Goal: Check status: Check status

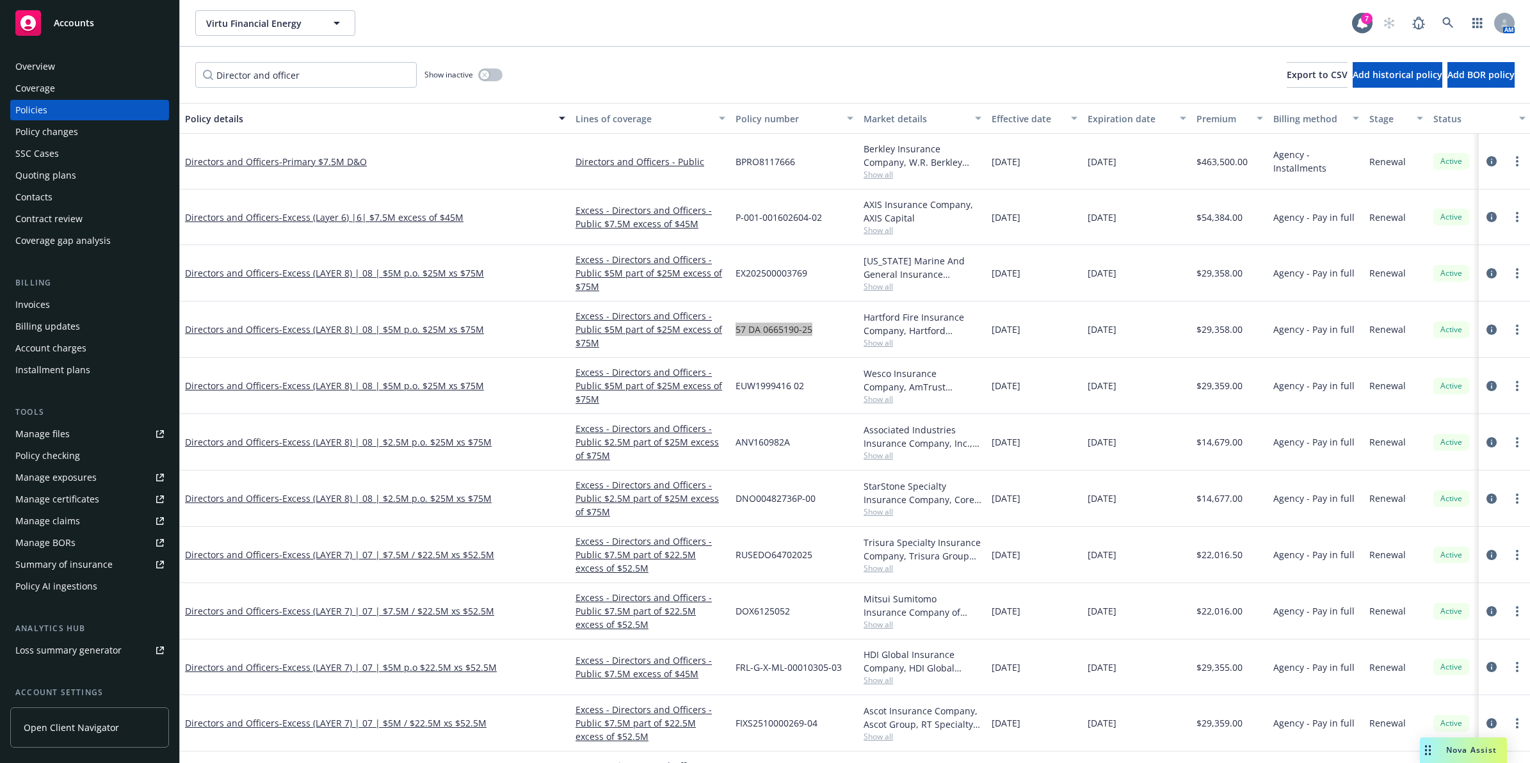
scroll to position [0, 30]
